Goal: Obtain resource: Download file/media

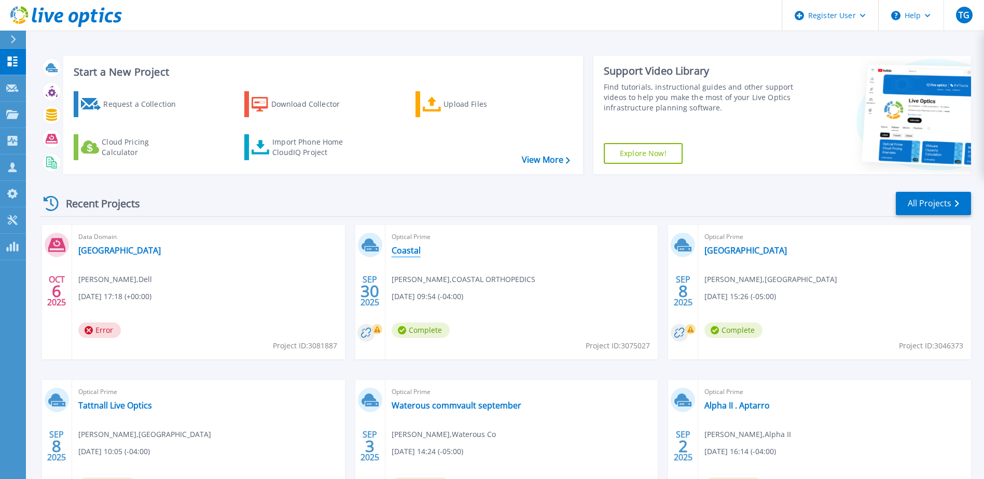
click at [403, 248] on link "Coastal" at bounding box center [406, 250] width 29 height 10
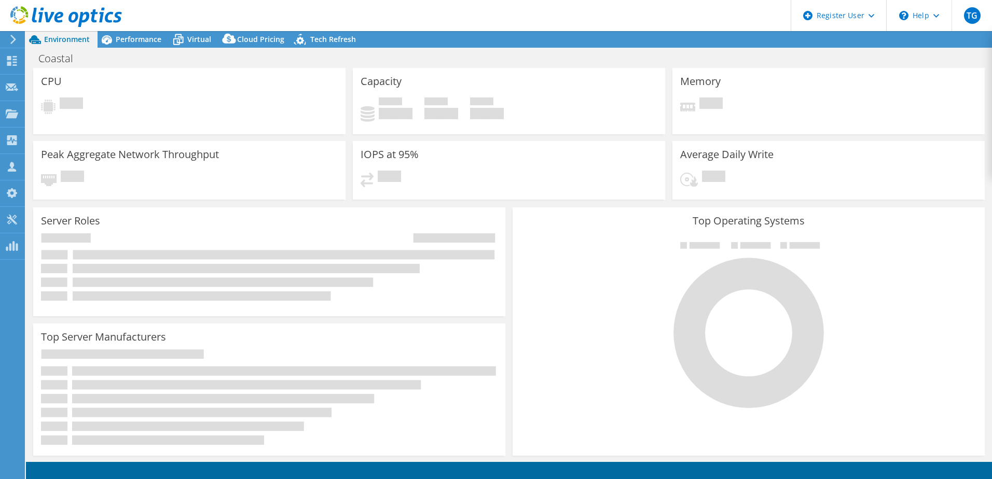
select select "USD"
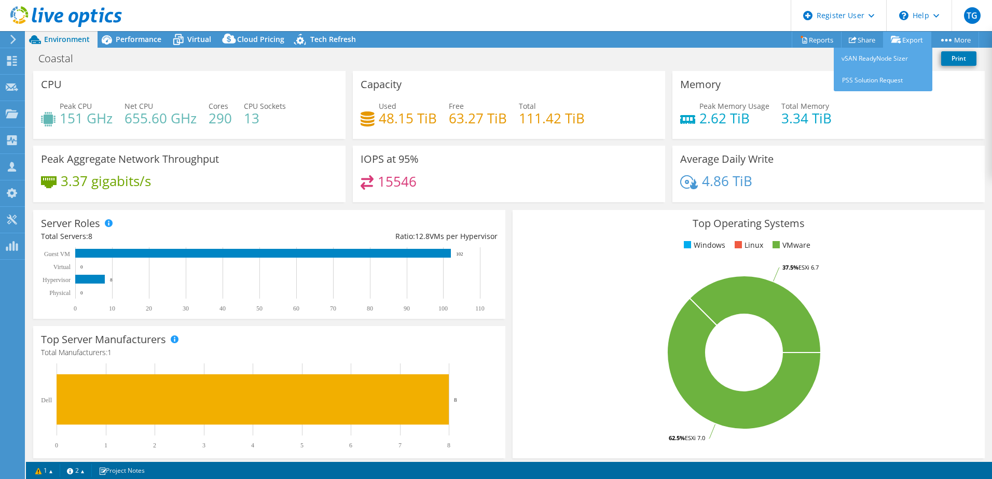
click at [920, 39] on link "Export" at bounding box center [907, 40] width 48 height 16
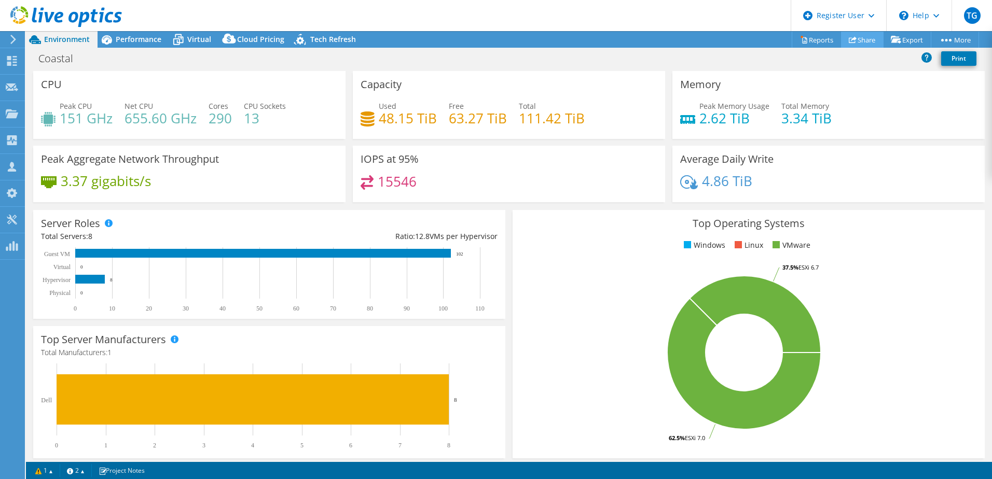
click at [849, 38] on icon at bounding box center [853, 40] width 8 height 8
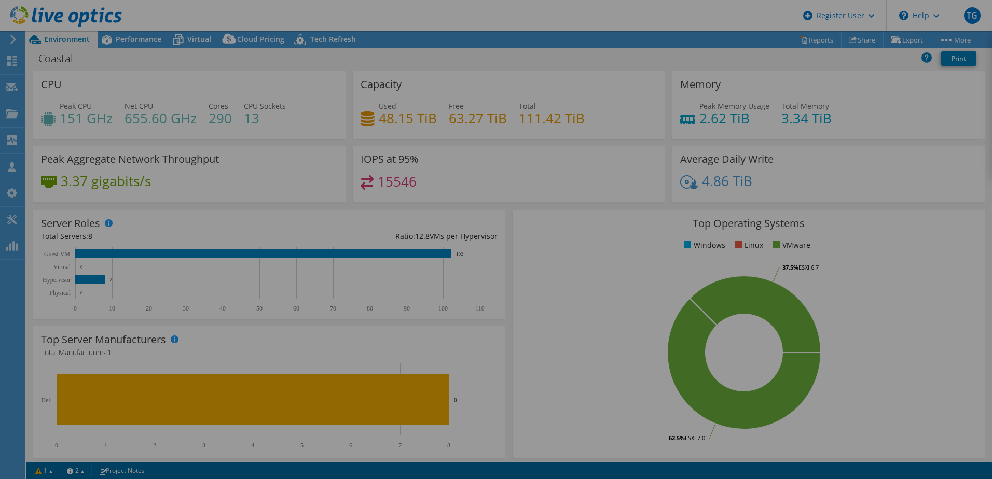
click at [776, 65] on div at bounding box center [496, 239] width 992 height 417
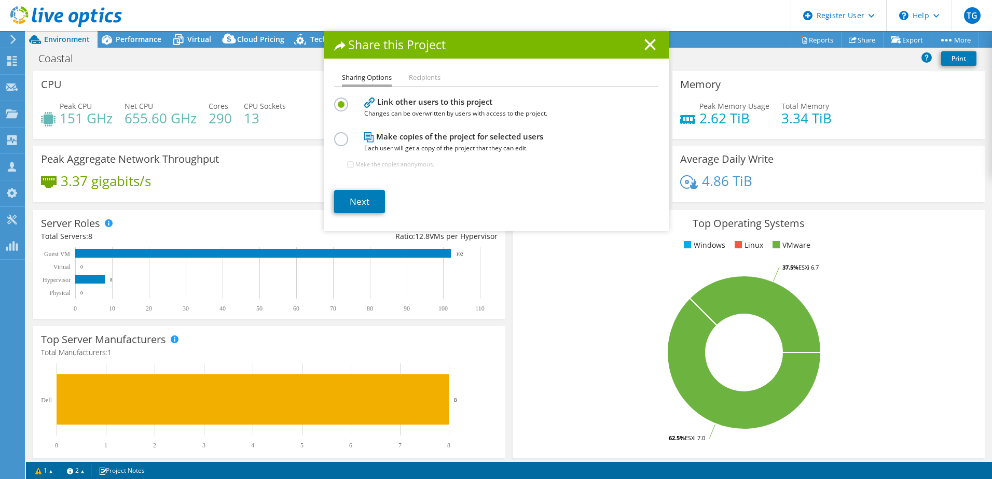
click at [658, 49] on div "Share this Project" at bounding box center [496, 44] width 345 height 27
click at [639, 45] on h1 "Share this Project" at bounding box center [496, 45] width 324 height 12
click at [639, 44] on h1 "Share this Project" at bounding box center [496, 45] width 324 height 12
click at [651, 44] on icon at bounding box center [649, 44] width 11 height 11
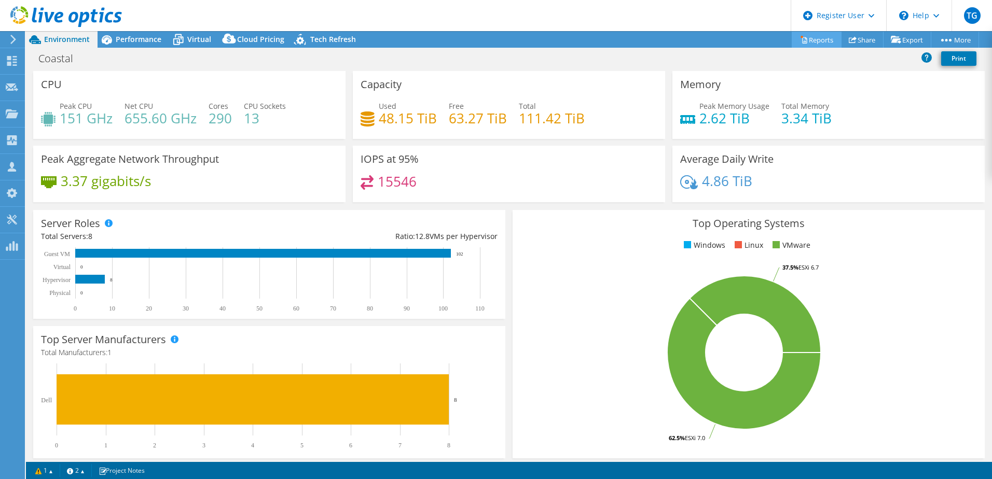
click at [802, 39] on link "Reports" at bounding box center [817, 40] width 50 height 16
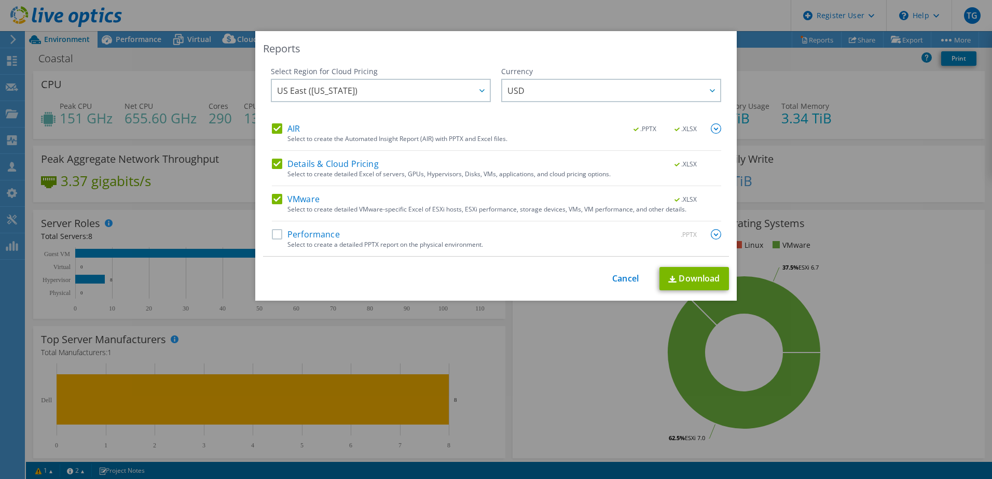
click at [272, 134] on div "AIR .PPTX .XLSX" at bounding box center [496, 129] width 449 height 12
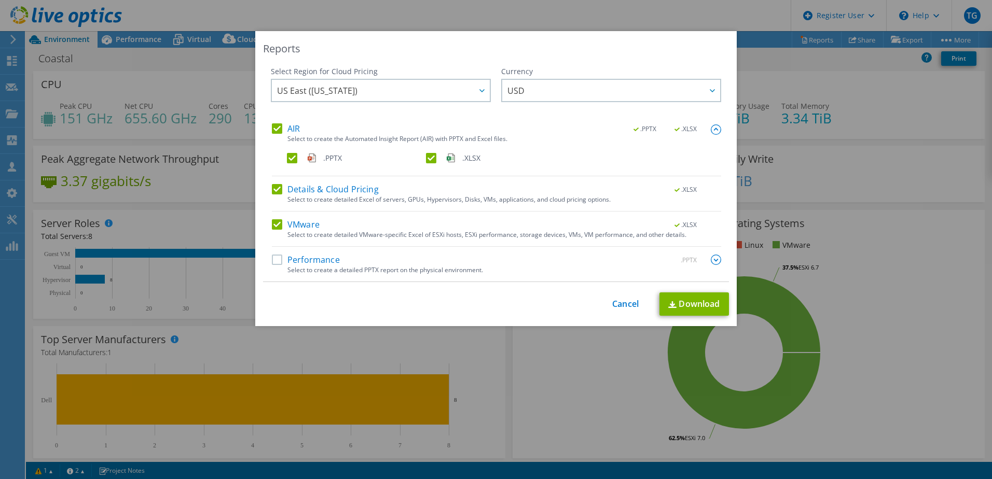
click at [272, 186] on label "Details & Cloud Pricing" at bounding box center [325, 189] width 107 height 10
click at [0, 0] on input "Details & Cloud Pricing" at bounding box center [0, 0] width 0 height 0
click at [277, 131] on label "AIR" at bounding box center [286, 128] width 28 height 10
click at [0, 0] on input "AIR" at bounding box center [0, 0] width 0 height 0
click at [685, 297] on link "Download" at bounding box center [694, 304] width 70 height 23
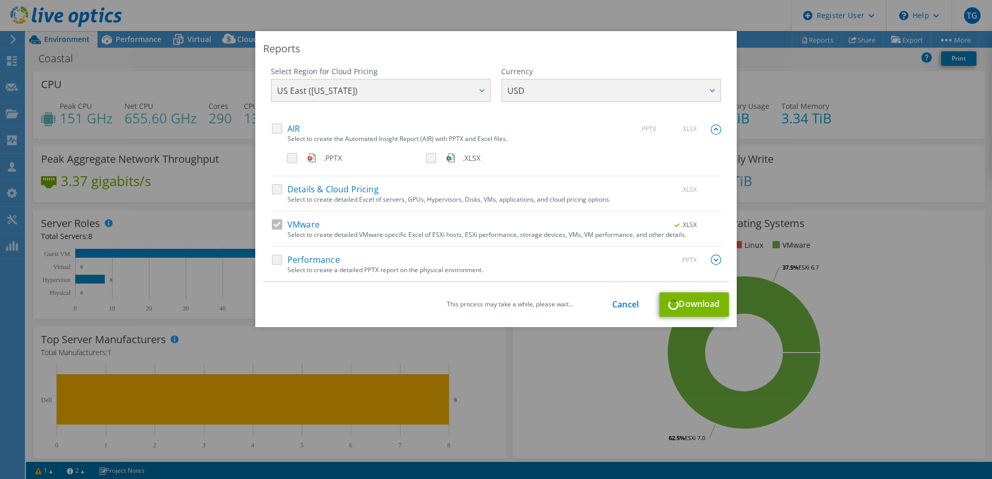
click at [185, 163] on div "Reports Select Region for Cloud Pricing Asia Pacific (Hong Kong) Asia Pacific (…" at bounding box center [496, 239] width 992 height 417
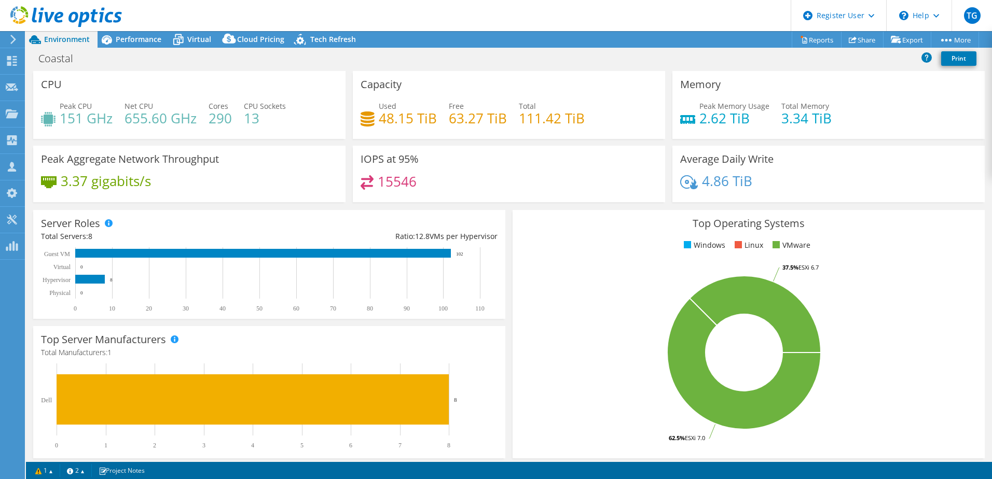
click at [707, 47] on div "Project Actions Project Actions Reports Share Export vSAN ReadyNode Sizer" at bounding box center [509, 39] width 966 height 17
click at [545, 185] on div "15546" at bounding box center [509, 186] width 297 height 22
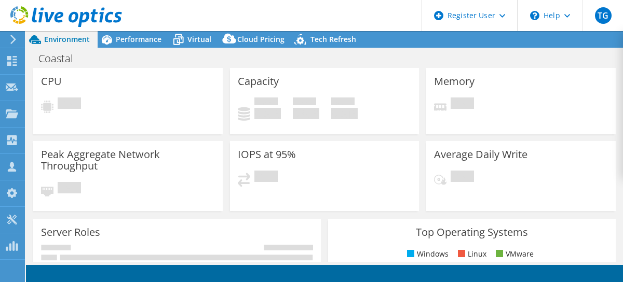
select select "USD"
radio input "true"
radio input "false"
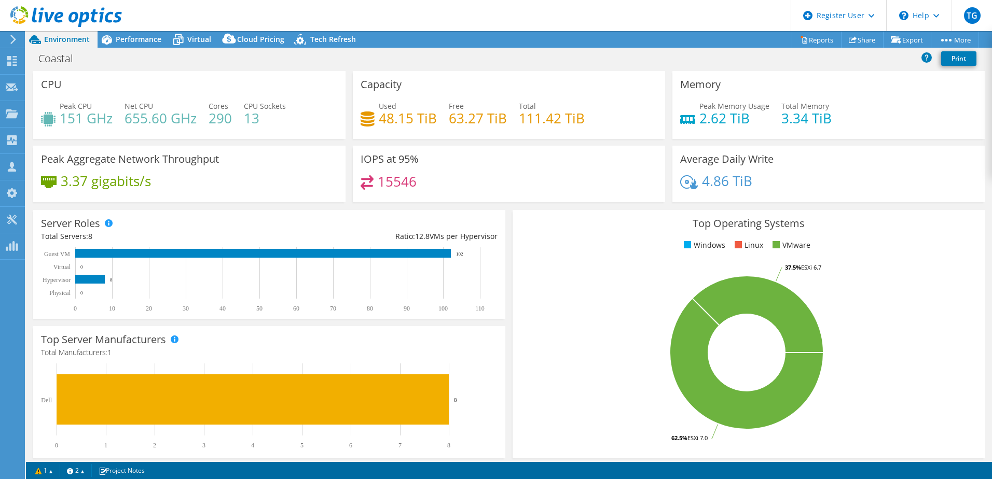
click at [509, 282] on div "Top Operating Systems Windows Linux VMware 62.5% ESXi 7.0 37.5% ESXi 6.7" at bounding box center [748, 334] width 479 height 256
click at [184, 42] on icon at bounding box center [178, 40] width 18 height 18
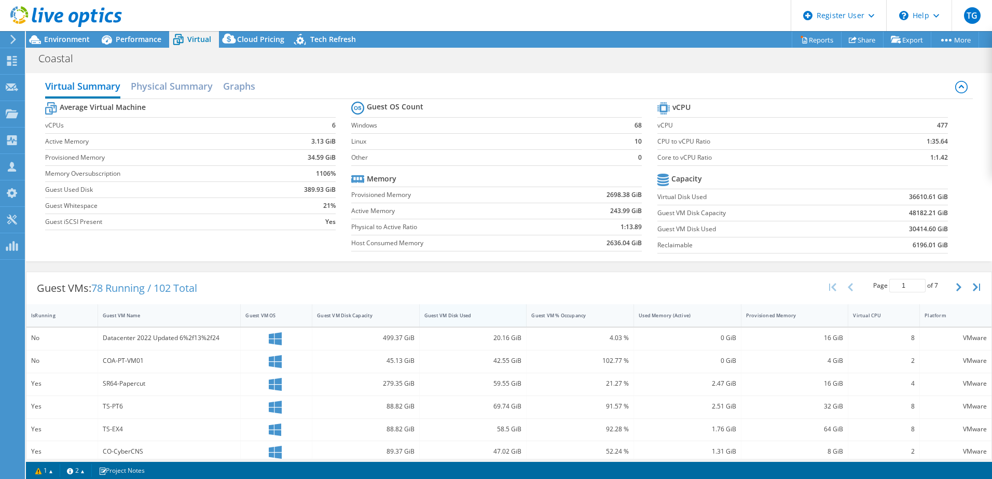
click at [499, 282] on div "Guest VM Disk Used" at bounding box center [466, 315] width 85 height 7
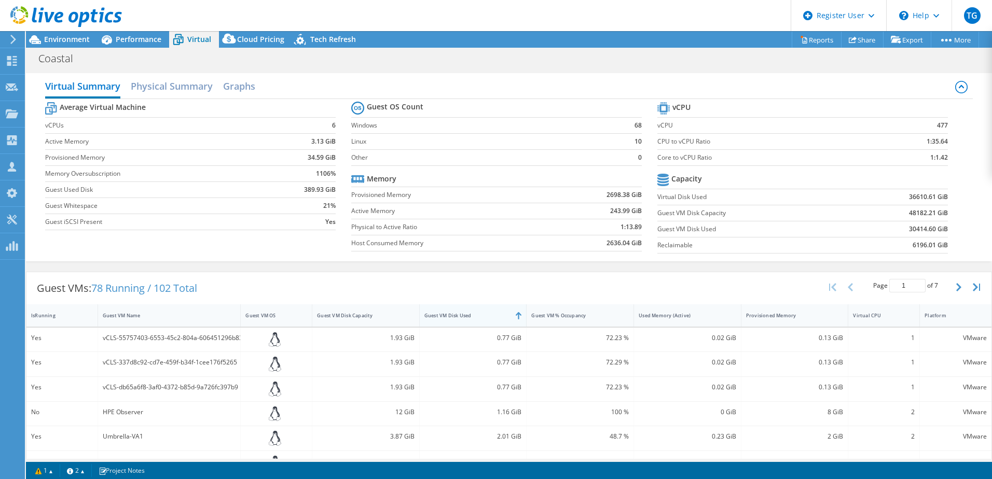
click at [501, 282] on div "Guest VM Disk Used" at bounding box center [466, 315] width 85 height 7
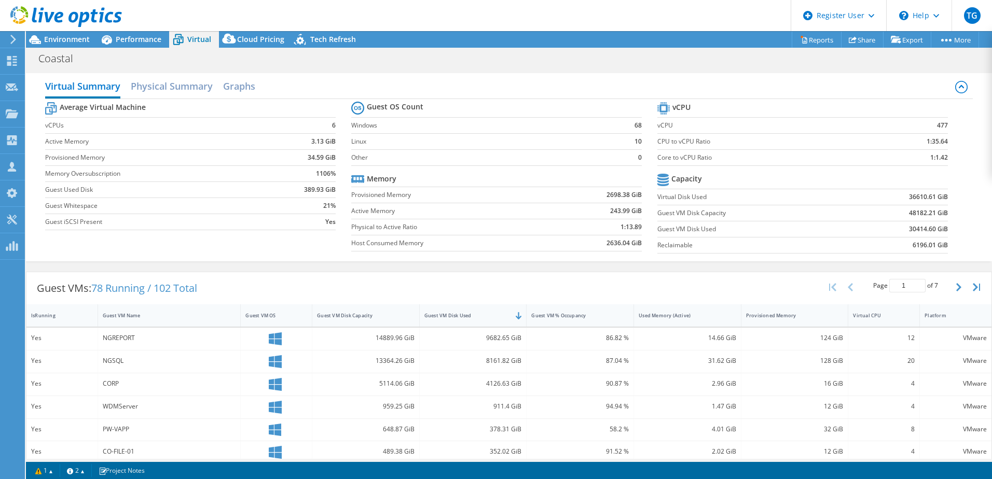
click at [90, 33] on div at bounding box center [61, 17] width 122 height 35
click at [77, 42] on span "Environment" at bounding box center [67, 39] width 46 height 10
